Goal: Task Accomplishment & Management: Complete application form

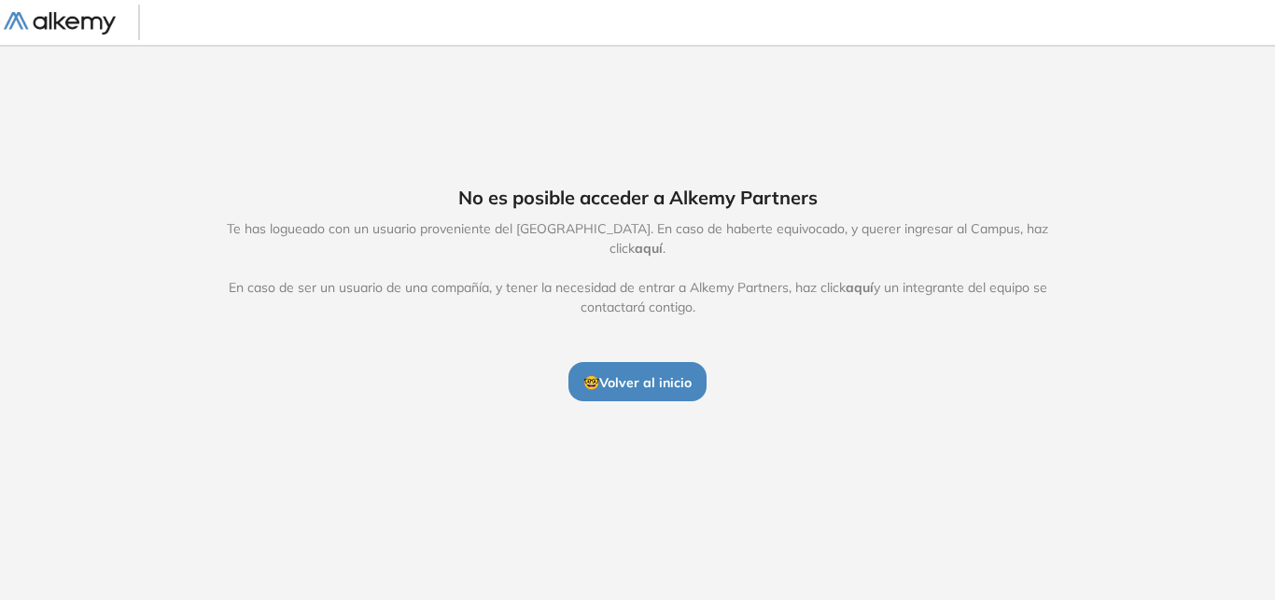
click at [629, 374] on span "🤓 Volver al inicio" at bounding box center [638, 382] width 108 height 17
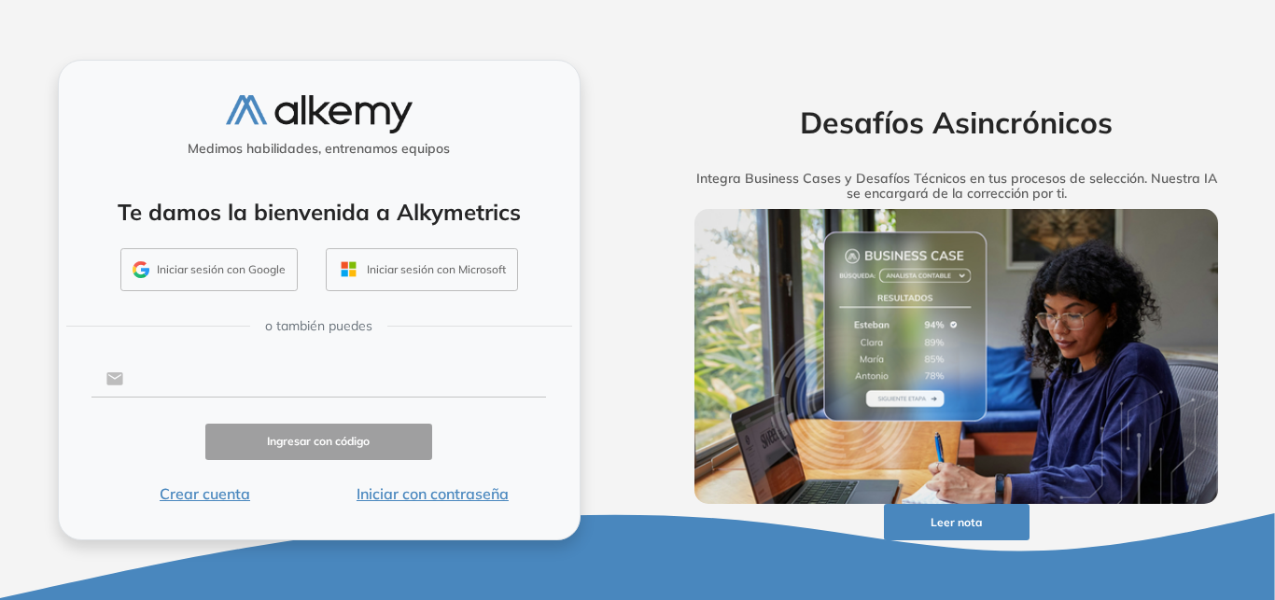
click at [292, 388] on input "text" at bounding box center [334, 378] width 423 height 35
click at [309, 386] on input "text" at bounding box center [334, 378] width 423 height 35
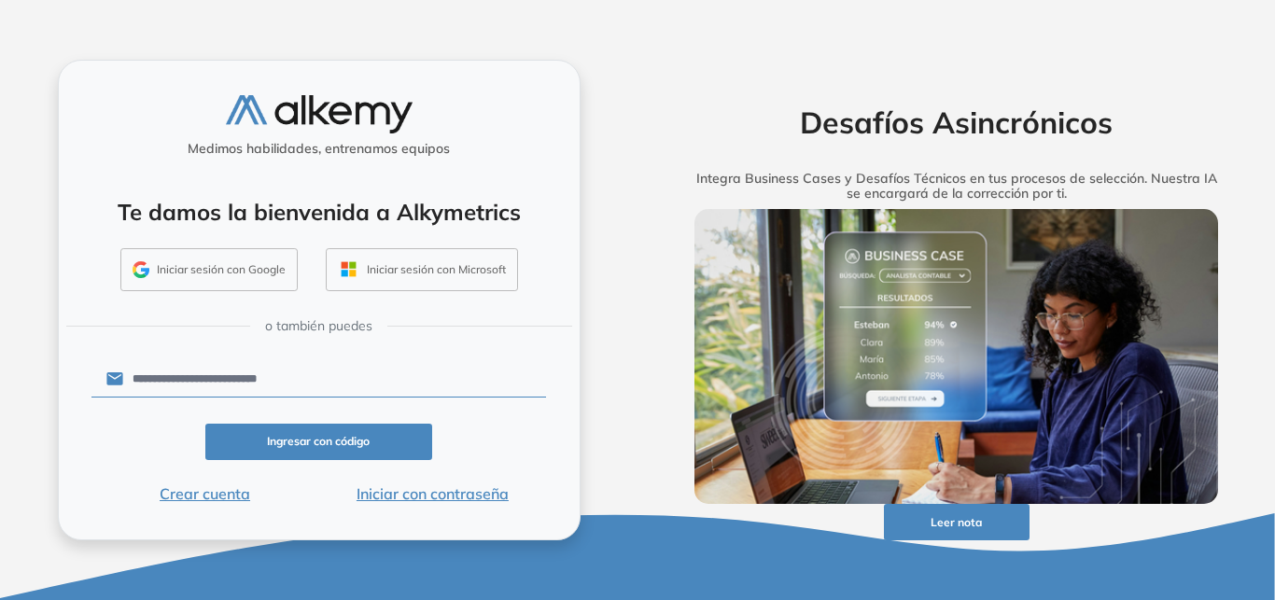
type input "**********"
click button "Ingresar con código" at bounding box center [319, 442] width 228 height 36
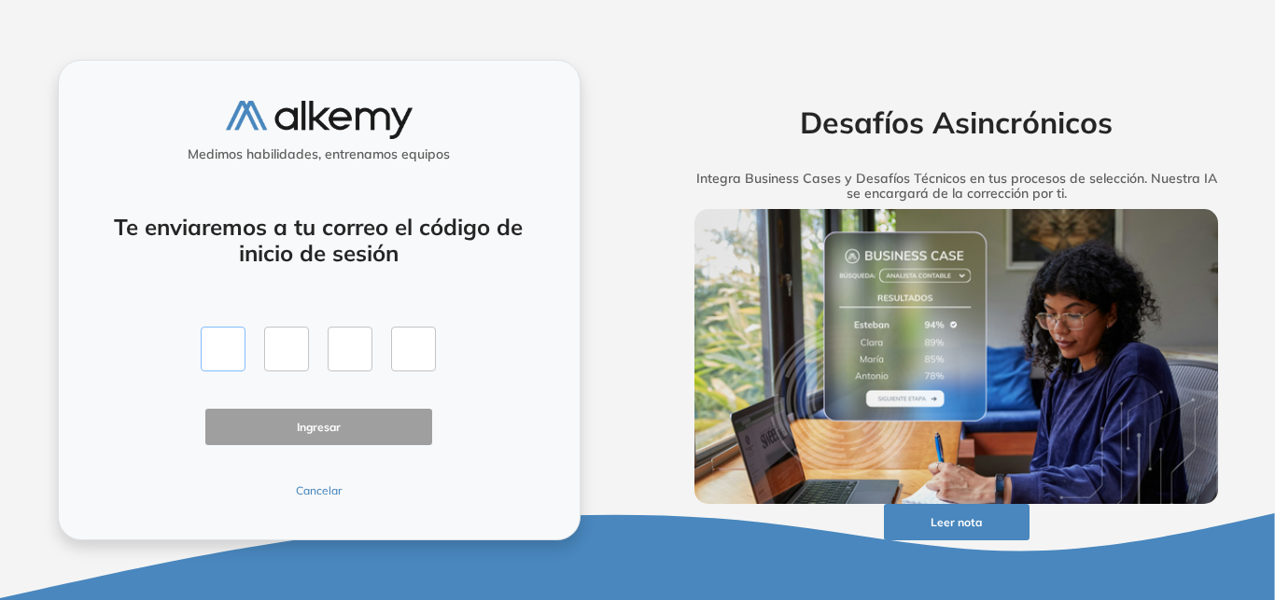
drag, startPoint x: 220, startPoint y: 353, endPoint x: 244, endPoint y: 353, distance: 23.3
click at [220, 352] on input "text" at bounding box center [223, 349] width 45 height 45
type input "*"
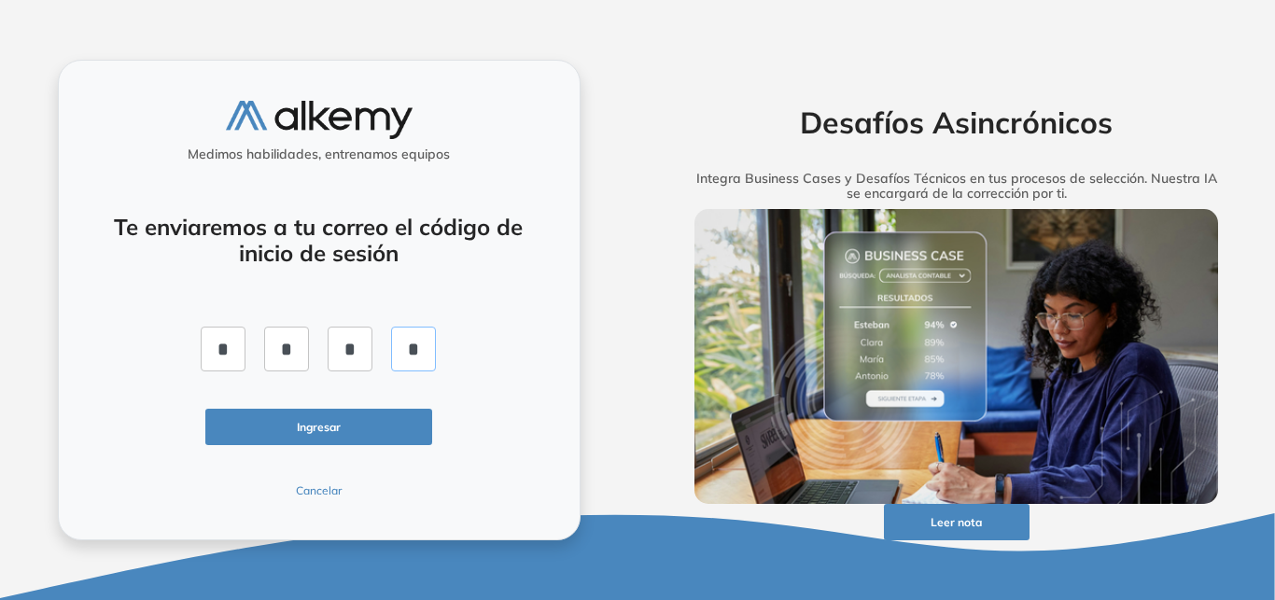
type input "*"
click at [407, 427] on button "Ingresar" at bounding box center [319, 427] width 228 height 36
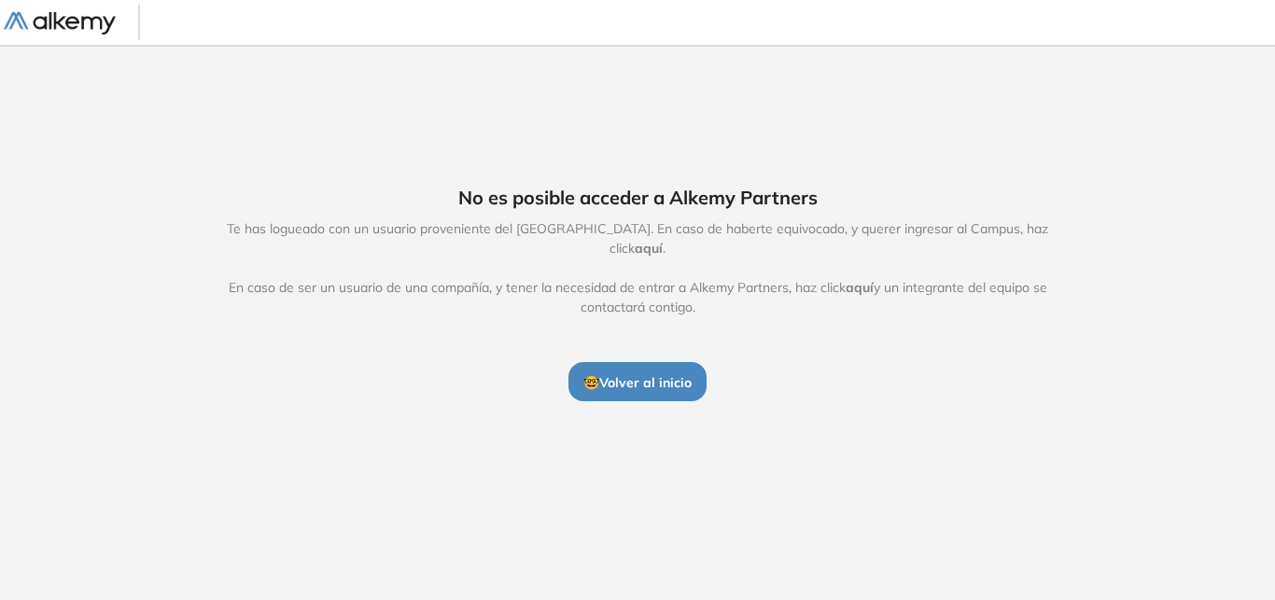
click at [663, 240] on span "aquí" at bounding box center [649, 248] width 28 height 17
